Goal: Task Accomplishment & Management: Manage account settings

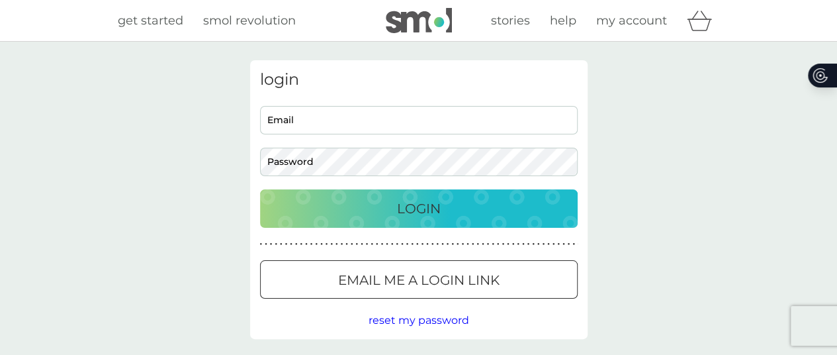
type input "[EMAIL_ADDRESS][DOMAIN_NAME]"
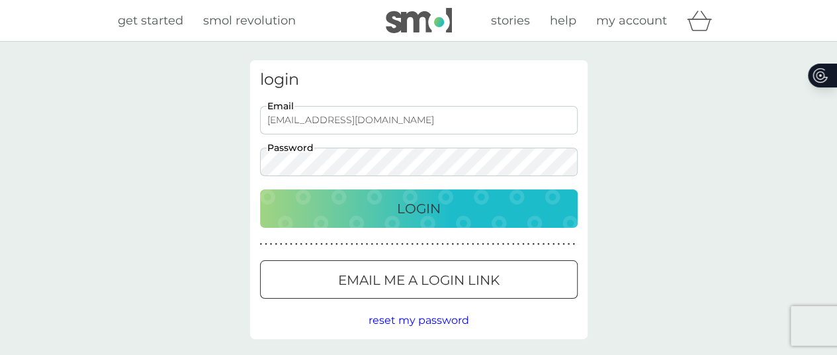
click at [402, 212] on p "Login" at bounding box center [419, 208] width 44 height 21
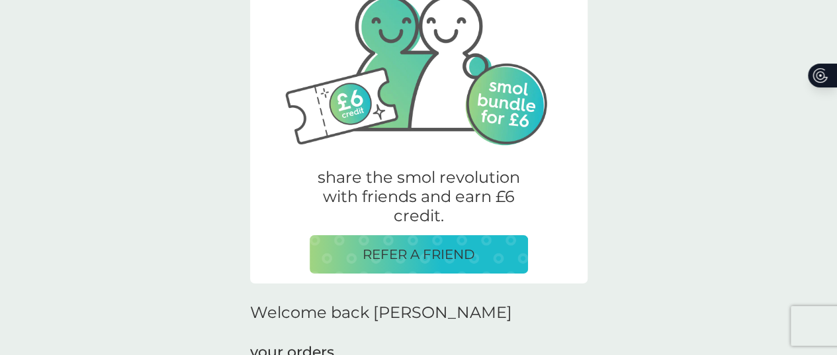
scroll to position [271, 0]
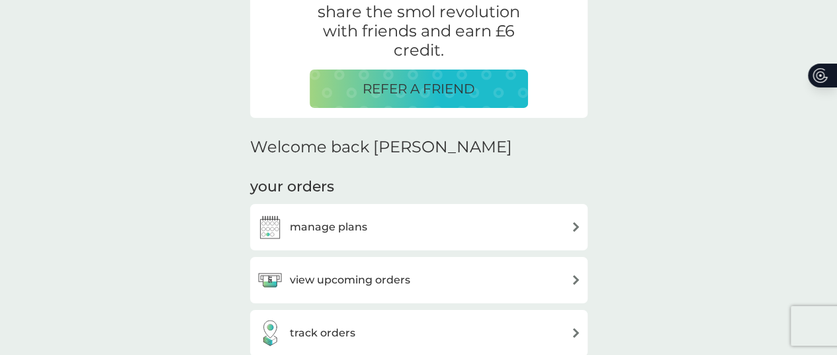
click at [352, 224] on h3 "manage plans" at bounding box center [328, 226] width 77 height 17
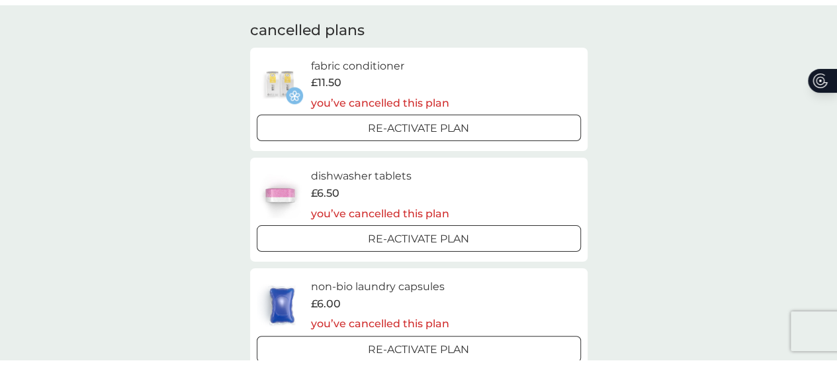
scroll to position [112, 0]
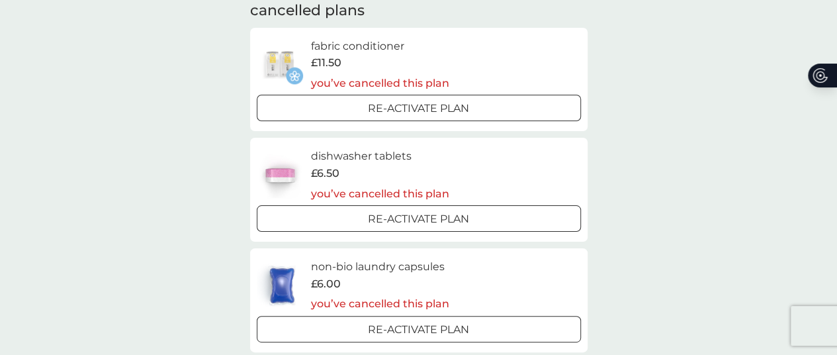
click at [412, 225] on div at bounding box center [419, 219] width 48 height 14
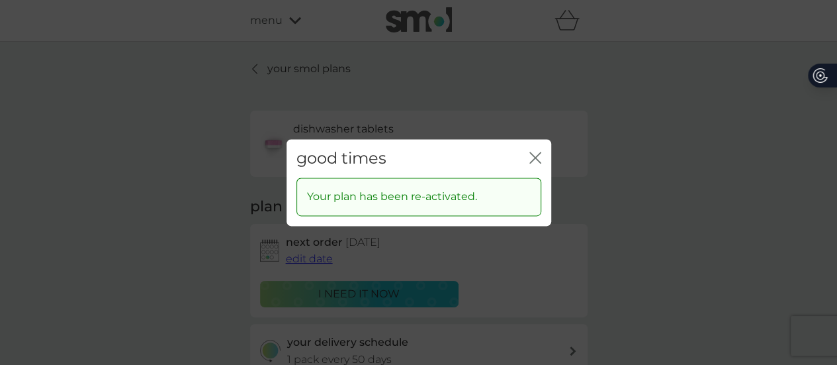
click at [530, 153] on icon "close" at bounding box center [532, 157] width 5 height 11
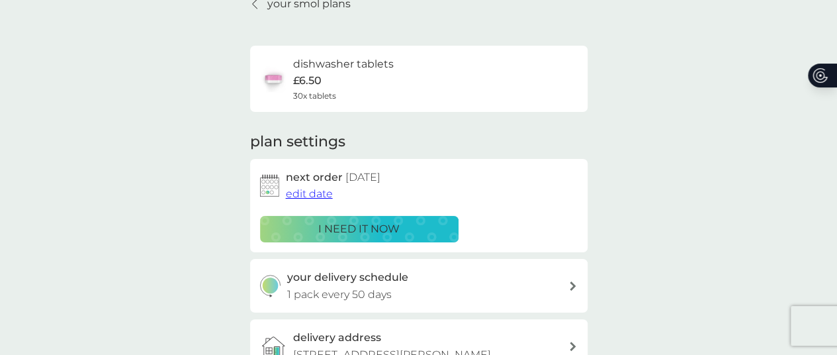
scroll to position [65, 0]
click at [374, 224] on p "i need it now" at bounding box center [358, 228] width 81 height 17
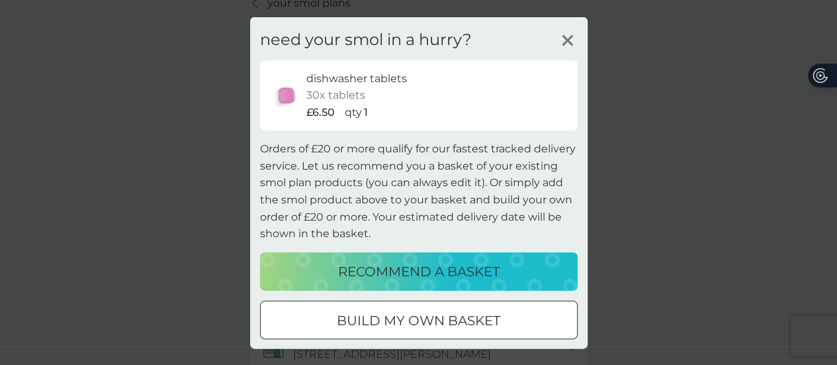
click at [564, 39] on icon at bounding box center [568, 40] width 20 height 20
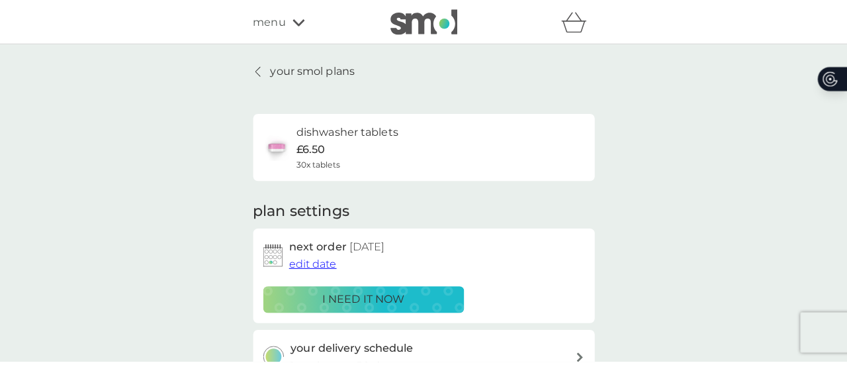
scroll to position [5, 0]
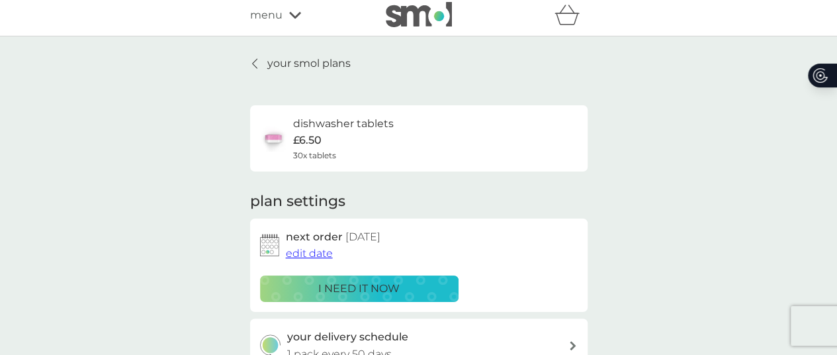
click at [277, 19] on span "menu" at bounding box center [266, 15] width 32 height 17
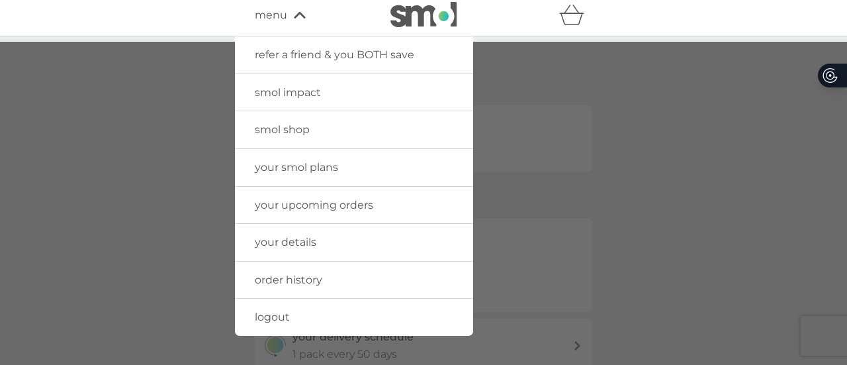
click at [295, 241] on span "your details" at bounding box center [286, 242] width 62 height 13
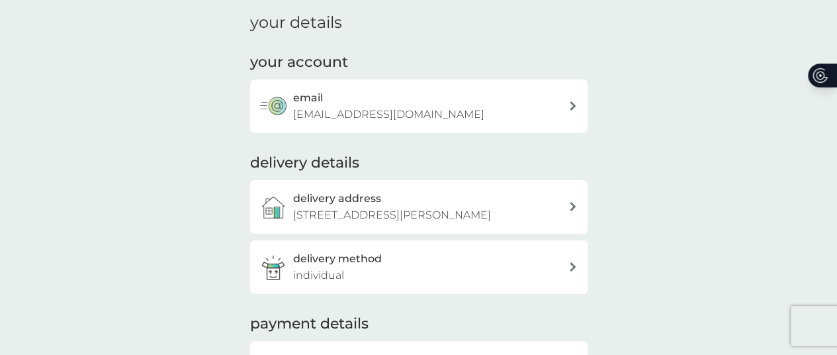
scroll to position [48, 0]
click at [565, 206] on div "delivery address [STREET_ADDRESS][PERSON_NAME]" at bounding box center [430, 206] width 275 height 34
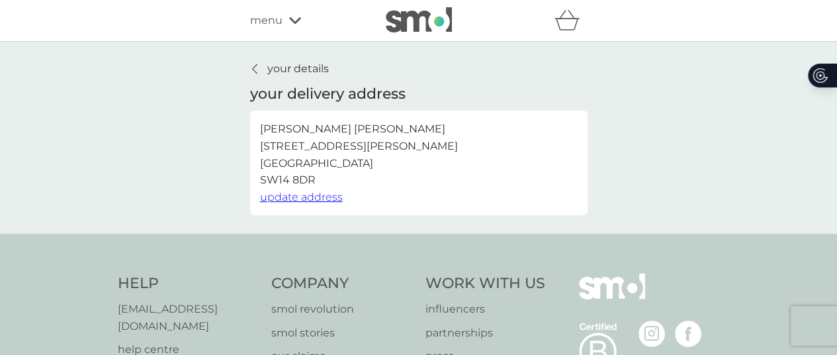
click at [296, 196] on span "update address" at bounding box center [301, 197] width 83 height 13
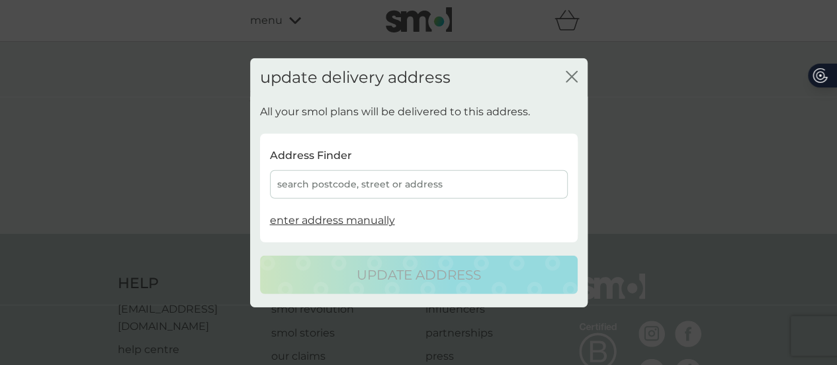
click at [372, 186] on div "search postcode, street or address" at bounding box center [419, 184] width 298 height 28
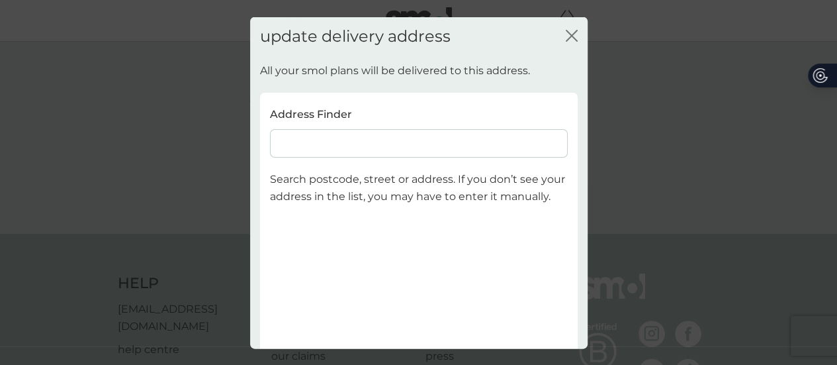
click at [359, 142] on input at bounding box center [419, 143] width 298 height 28
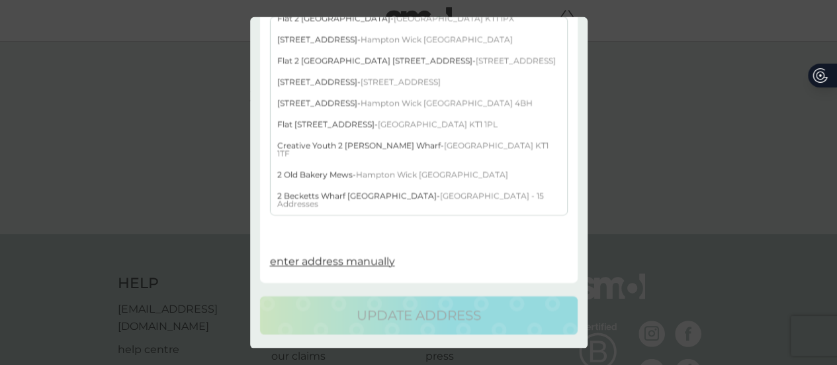
scroll to position [167, 0]
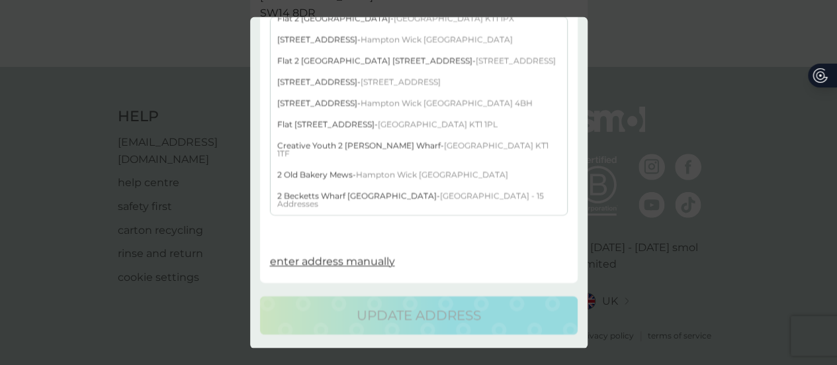
type input "kt26pj"
click at [348, 263] on span "enter address manually" at bounding box center [332, 261] width 125 height 13
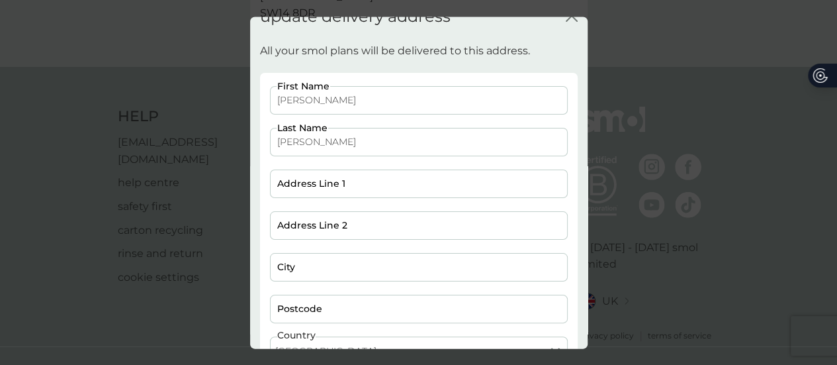
scroll to position [17, 0]
click at [320, 185] on input "Address Line 1" at bounding box center [419, 185] width 298 height 28
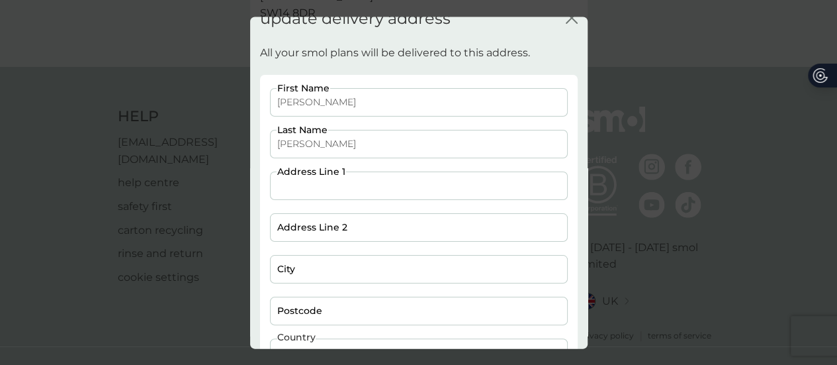
type input "[STREET_ADDRESS][PERSON_NAME]"
type input "[GEOGRAPHIC_DATA]"
type input "KT2 6PJ"
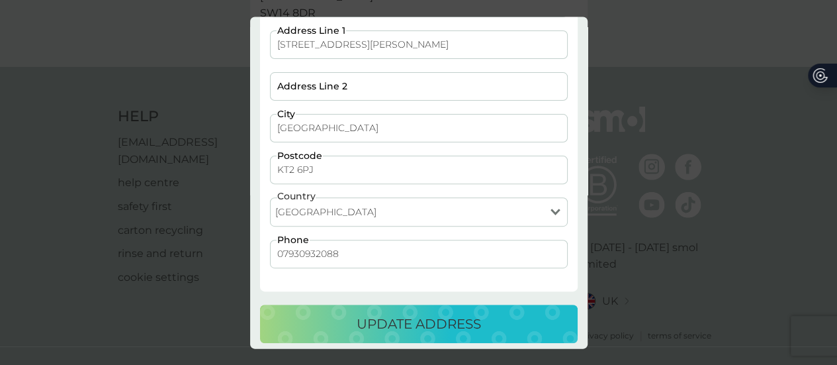
scroll to position [164, 0]
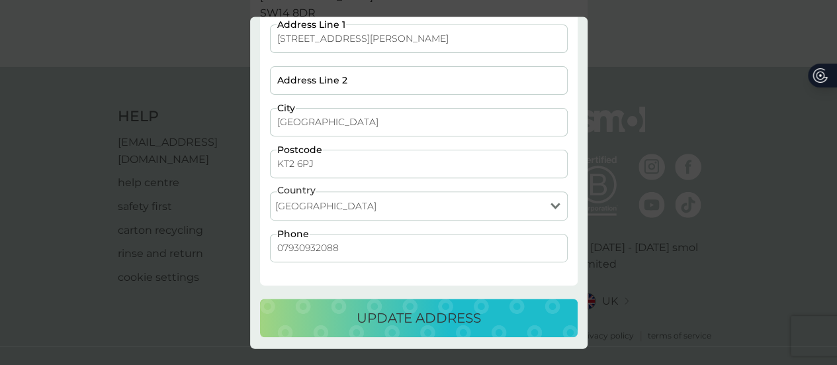
click at [423, 314] on p "update address" at bounding box center [419, 317] width 124 height 21
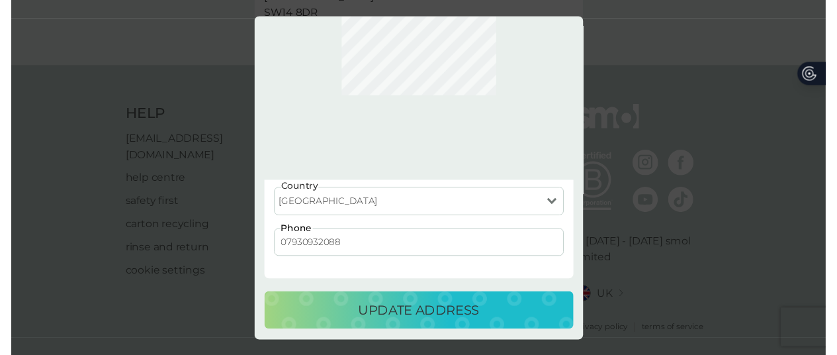
scroll to position [0, 0]
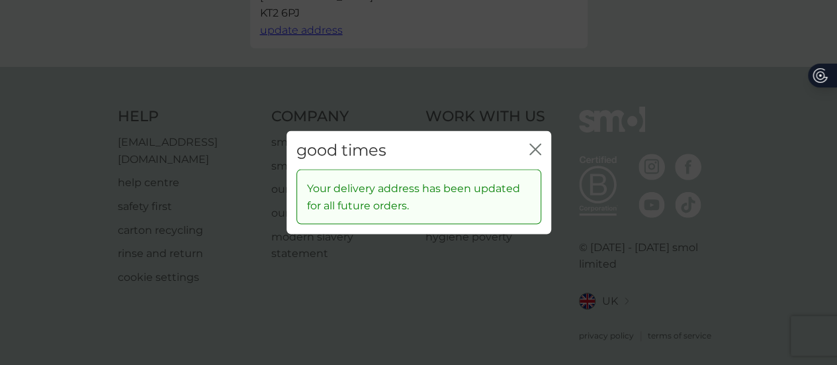
click at [534, 148] on icon "close" at bounding box center [532, 149] width 5 height 11
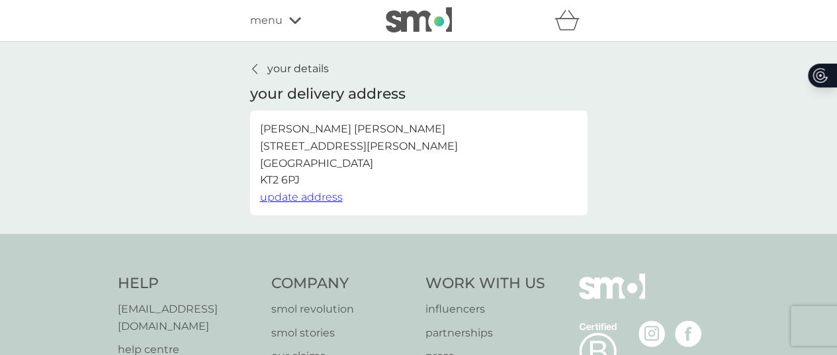
click at [269, 17] on span "menu" at bounding box center [266, 20] width 32 height 17
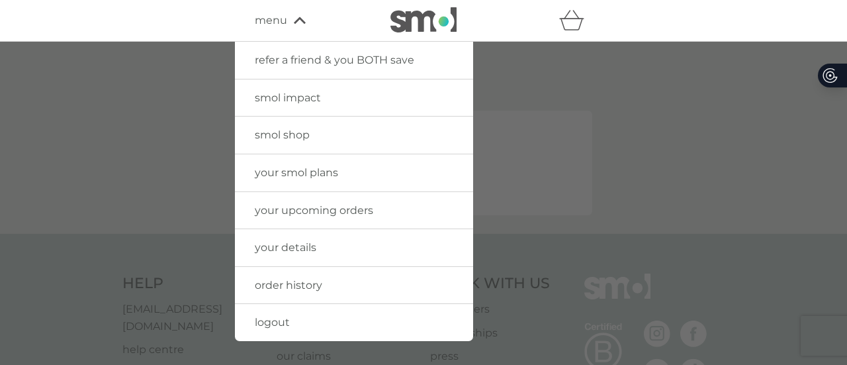
click at [294, 174] on span "your smol plans" at bounding box center [296, 172] width 83 height 13
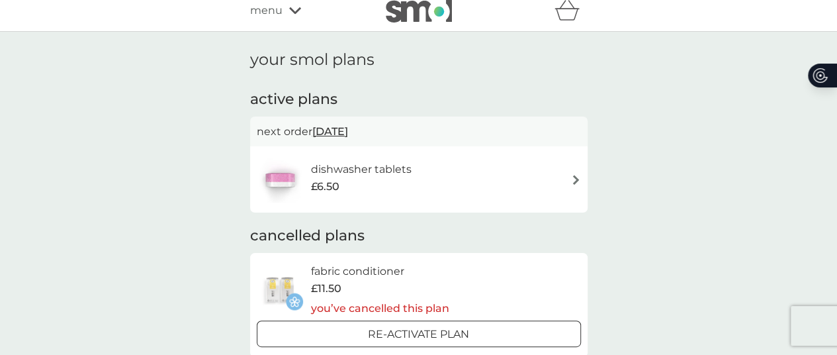
scroll to position [11, 0]
click at [373, 169] on h6 "dishwasher tablets" at bounding box center [360, 168] width 101 height 17
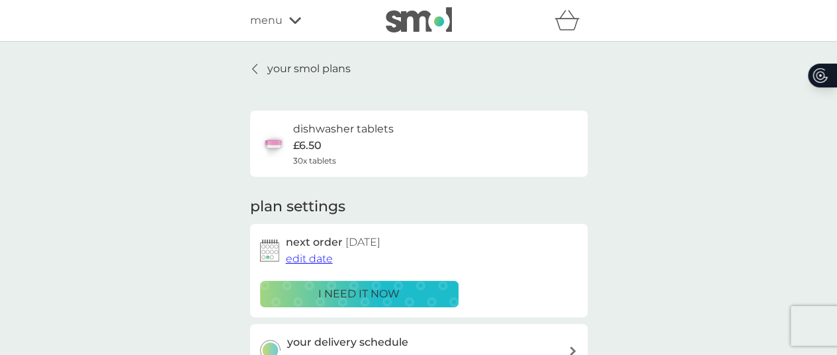
click at [374, 293] on p "i need it now" at bounding box center [358, 293] width 81 height 17
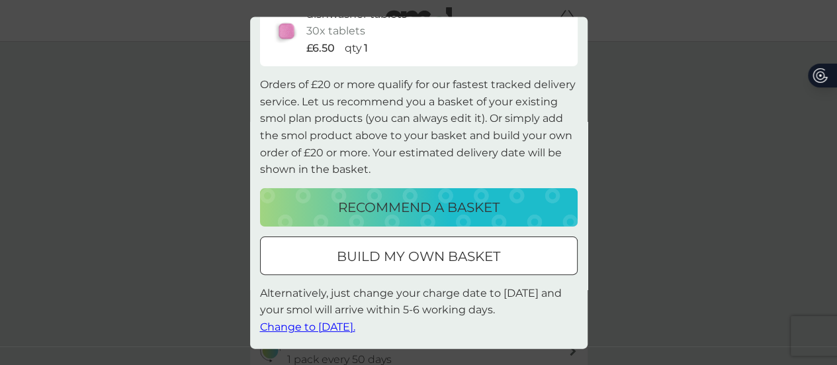
scroll to position [64, 0]
drag, startPoint x: 351, startPoint y: 325, endPoint x: 484, endPoint y: 332, distance: 133.8
click at [484, 332] on p "Alternatively, just change your charge date to [DATE] and your smol will arrive…" at bounding box center [419, 309] width 318 height 51
click at [355, 331] on span "Change to [DATE]." at bounding box center [307, 327] width 95 height 13
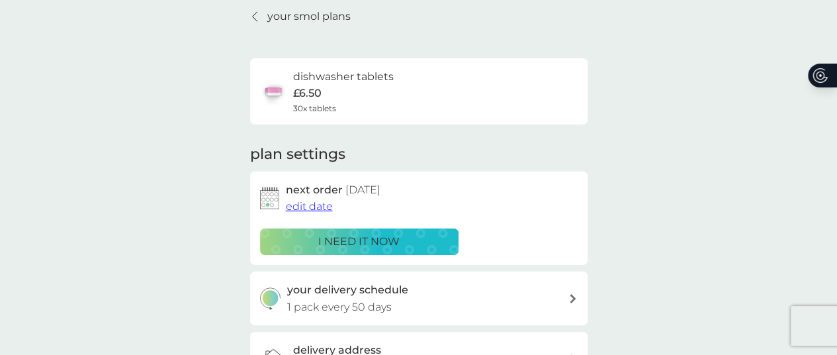
scroll to position [85, 0]
